Goal: Check status: Check status

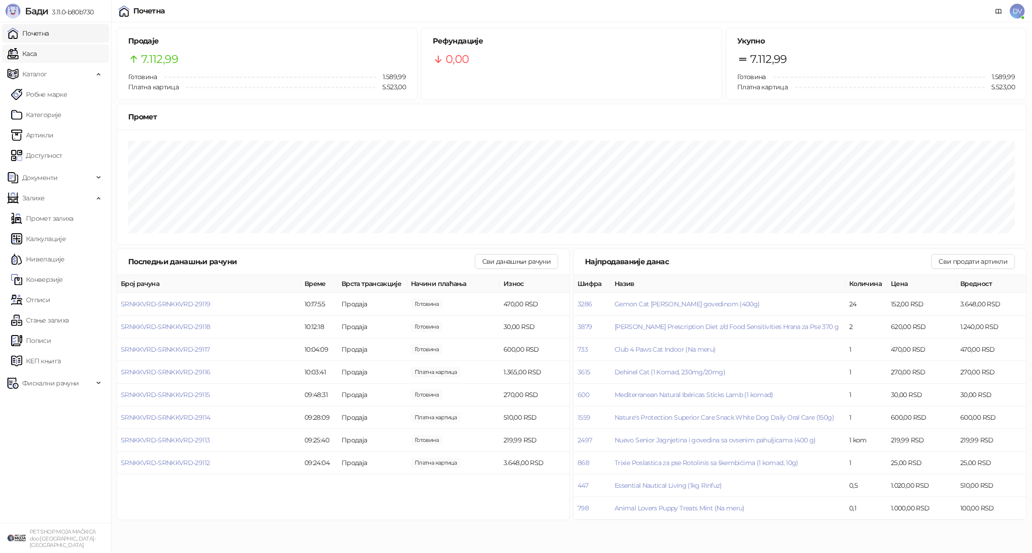
click at [37, 49] on link "Каса" at bounding box center [21, 53] width 29 height 19
click at [49, 30] on link "Почетна" at bounding box center [28, 33] width 42 height 19
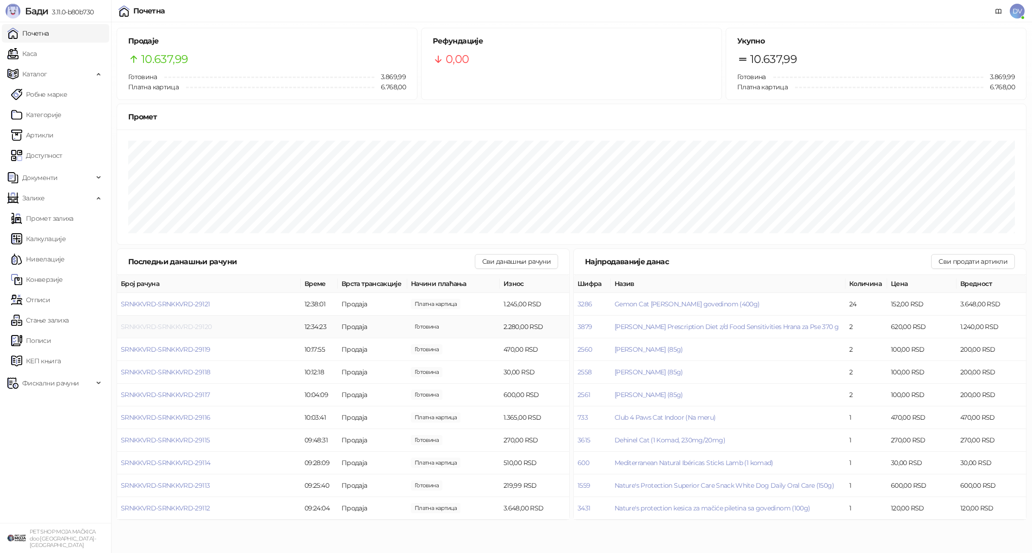
click at [160, 324] on span "SRNKKVRD-SRNKKVRD-29120" at bounding box center [166, 327] width 91 height 8
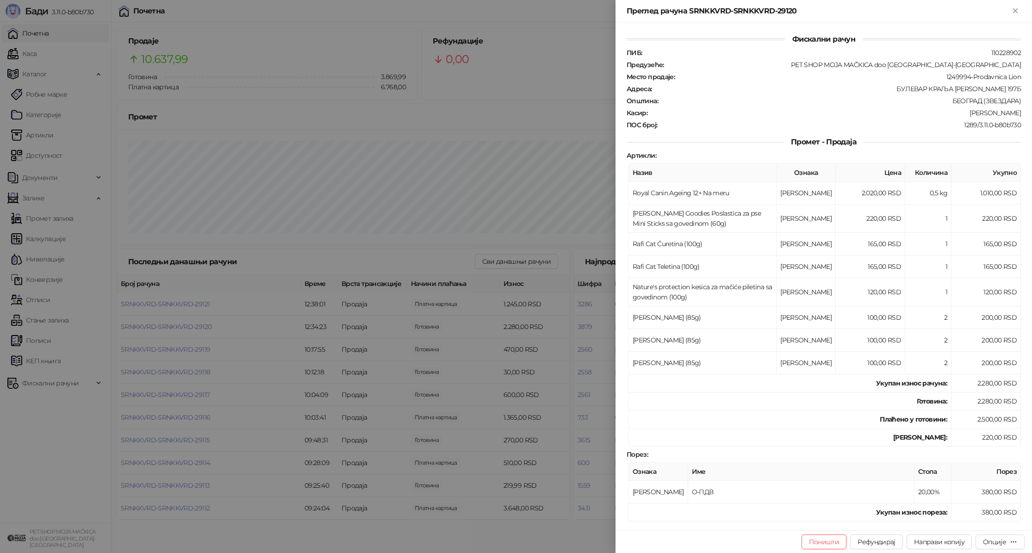
click at [184, 308] on div at bounding box center [516, 276] width 1032 height 553
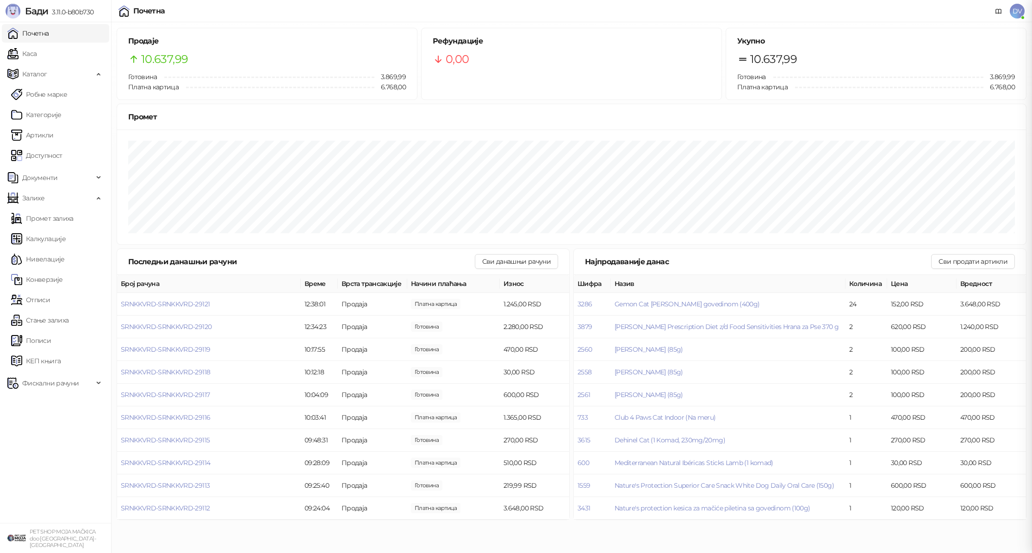
click at [189, 305] on span "SRNKKVRD-SRNKKVRD-29121" at bounding box center [165, 304] width 89 height 8
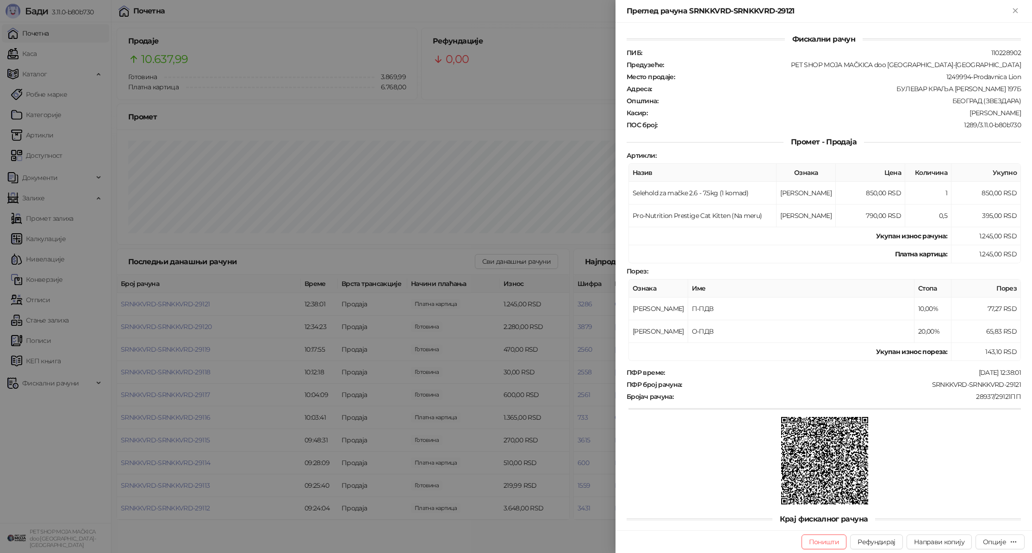
click at [193, 331] on div at bounding box center [516, 276] width 1032 height 553
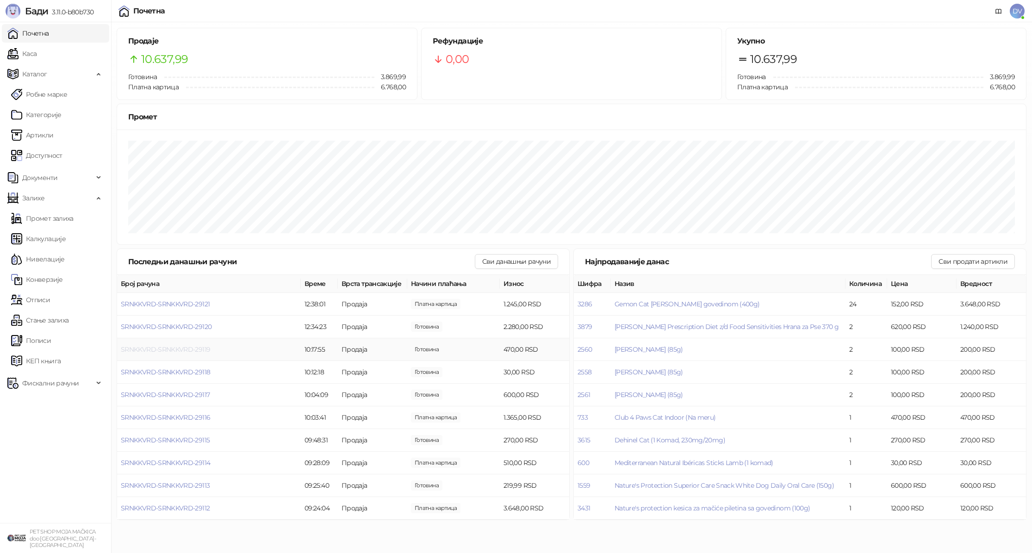
click at [169, 349] on span "SRNKKVRD-SRNKKVRD-29119" at bounding box center [165, 349] width 89 height 8
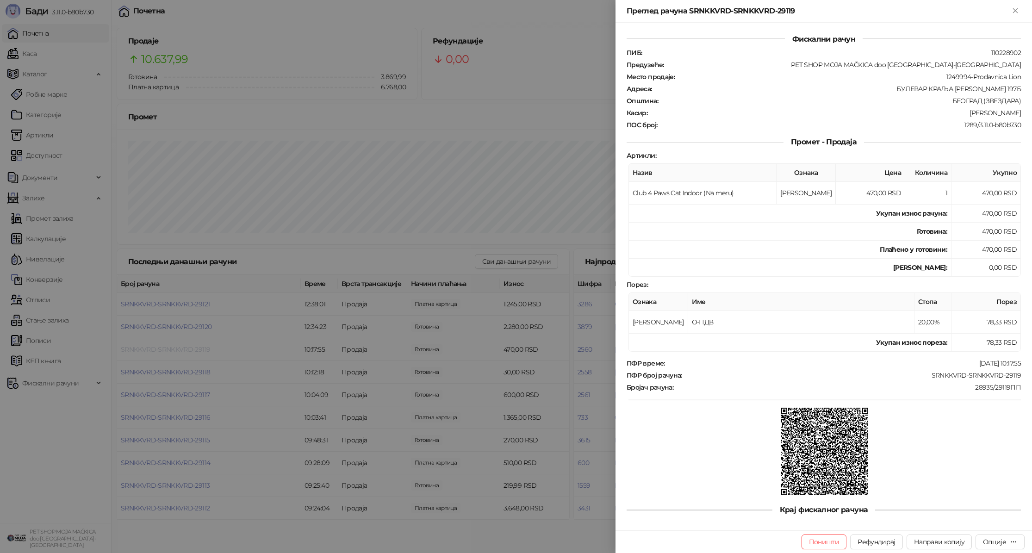
click at [169, 349] on div at bounding box center [516, 276] width 1032 height 553
